Goal: Find specific page/section: Find specific page/section

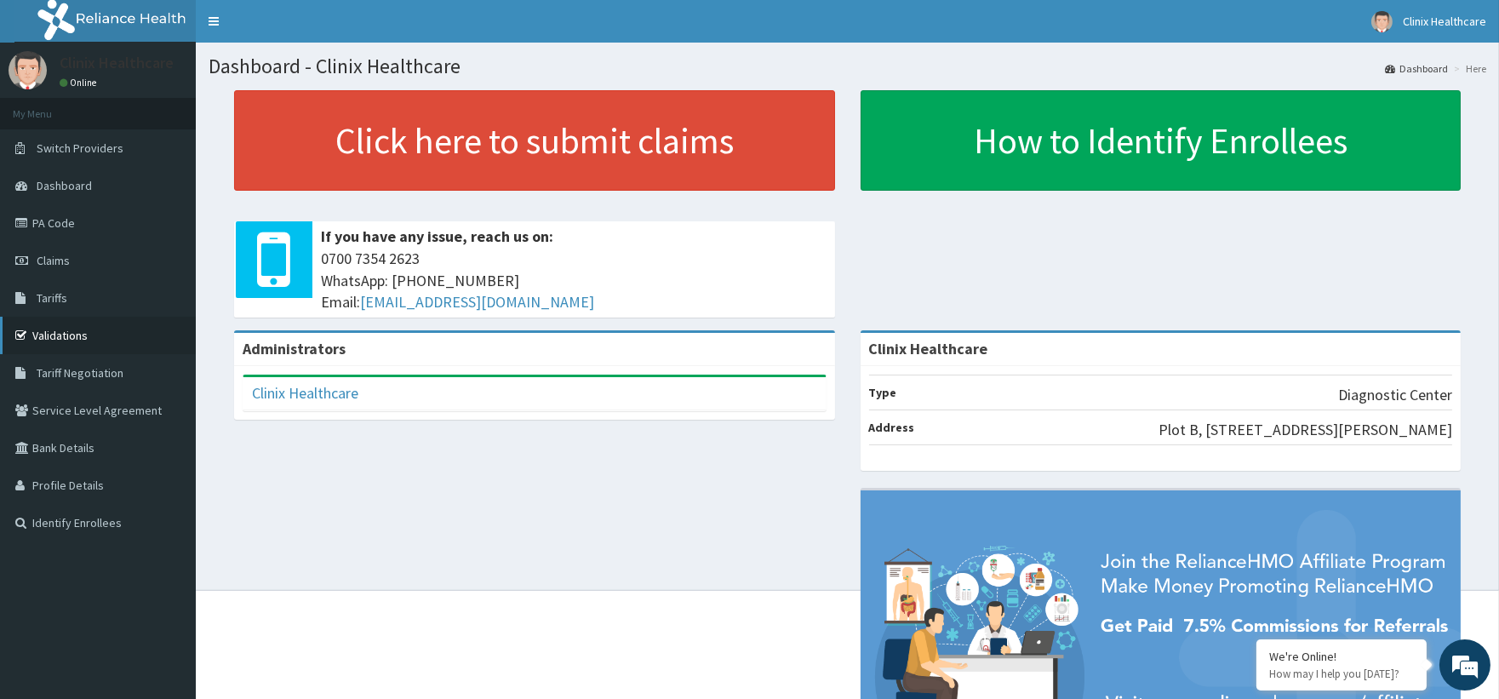
click at [57, 325] on link "Validations" at bounding box center [98, 335] width 196 height 37
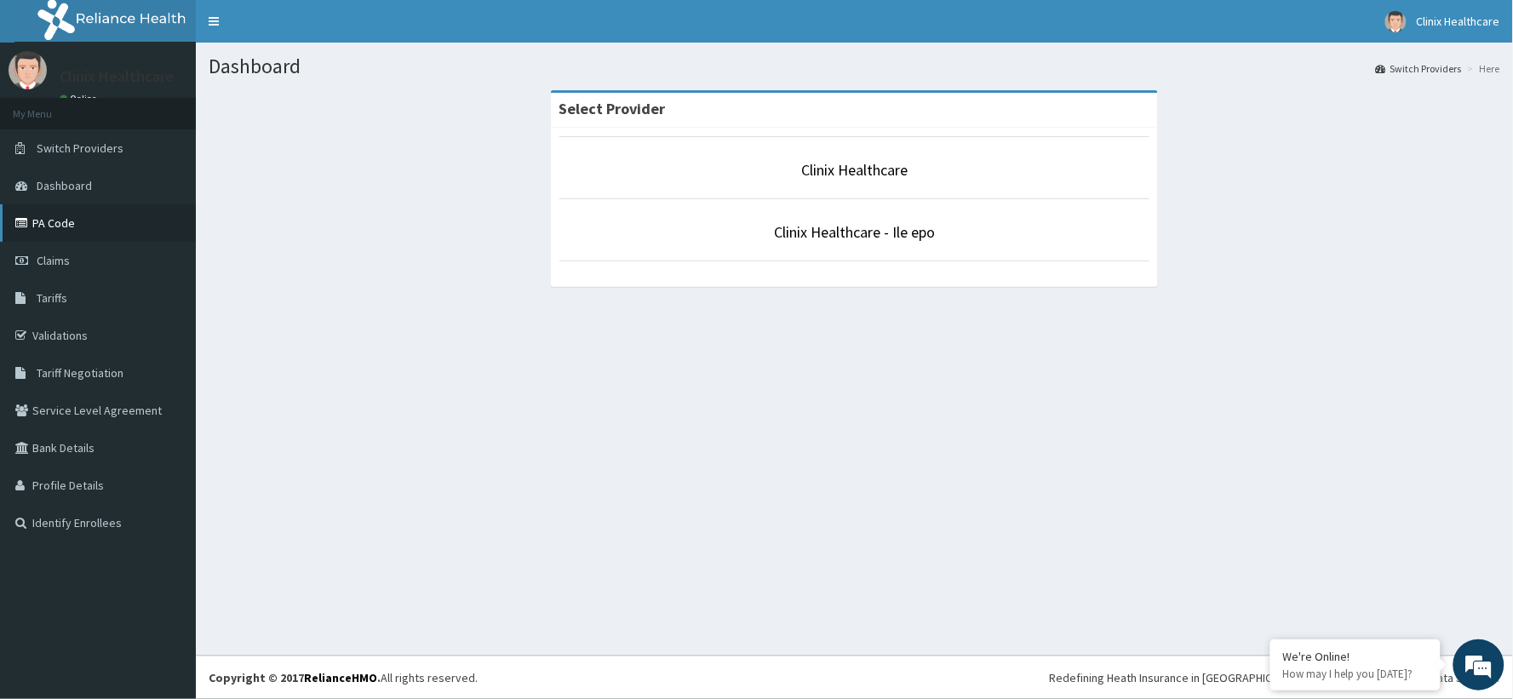
click at [78, 223] on link "PA Code" at bounding box center [98, 222] width 196 height 37
click at [81, 220] on link "PA Code" at bounding box center [98, 222] width 196 height 37
